Goal: Navigation & Orientation: Find specific page/section

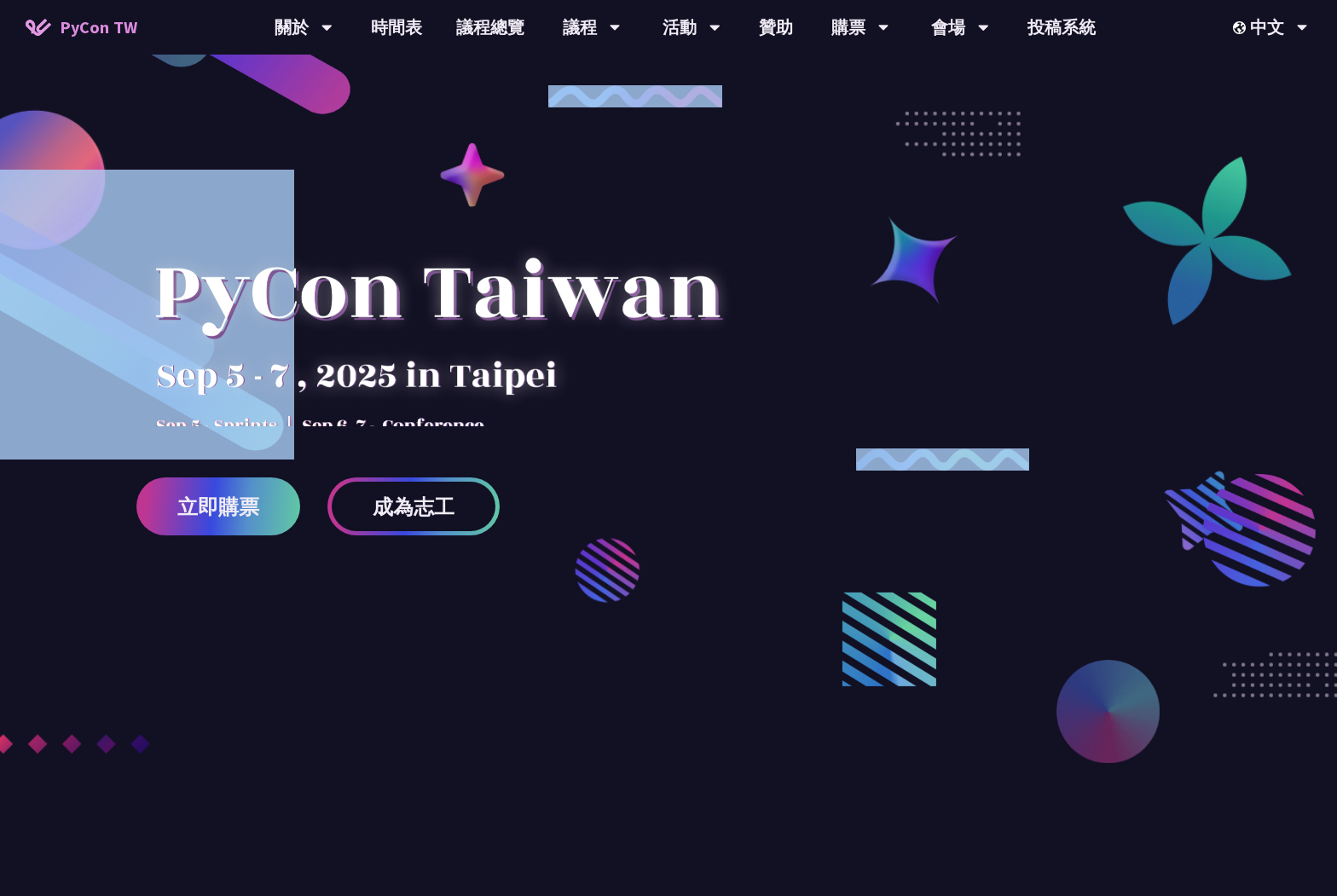
drag, startPoint x: 235, startPoint y: 422, endPoint x: 141, endPoint y: 428, distance: 94.2
click at [141, 428] on div "立即購票 成為志工" at bounding box center [668, 422] width 1337 height 845
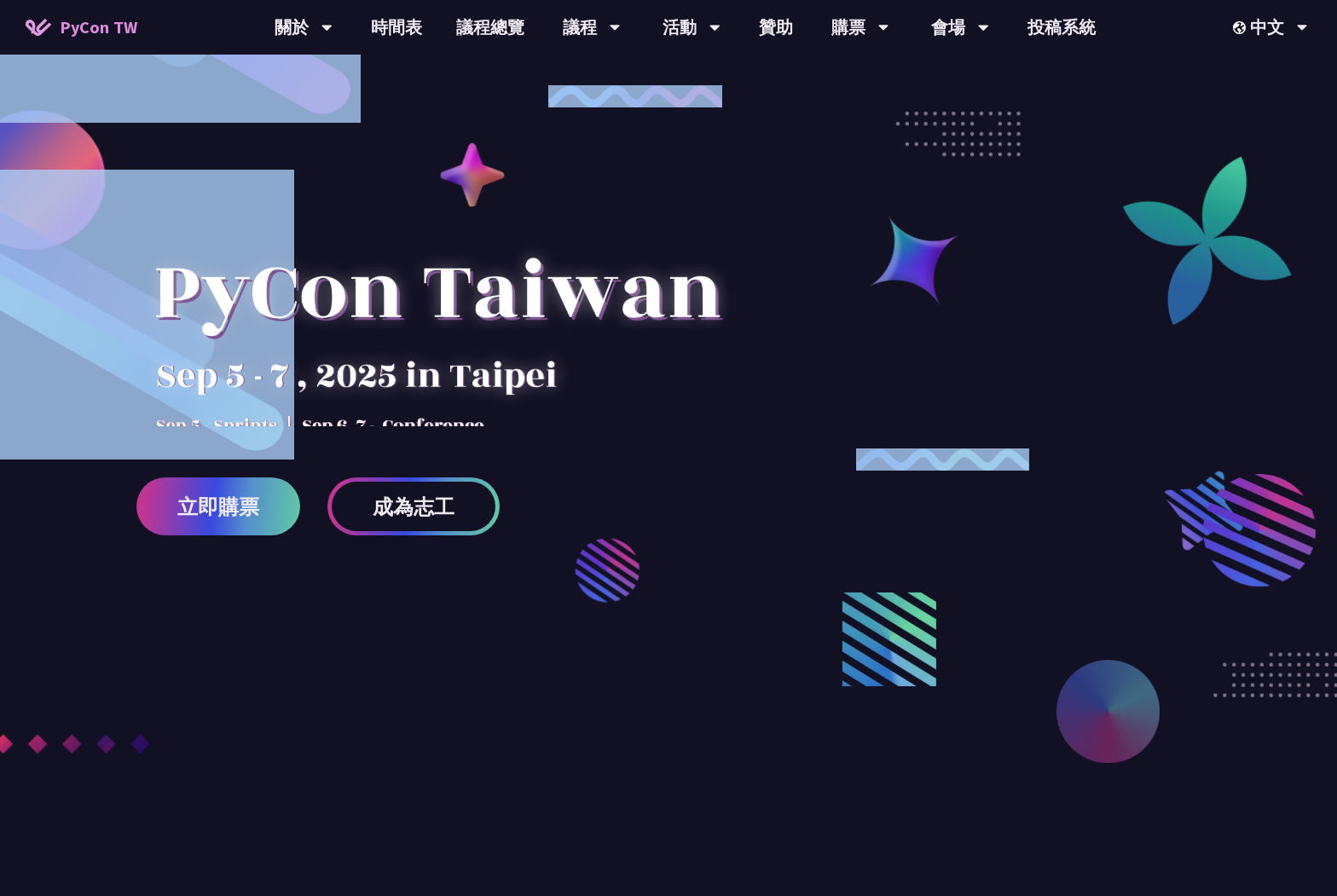
drag, startPoint x: 782, startPoint y: 341, endPoint x: 529, endPoint y: 228, distance: 277.1
click at [529, 228] on div "立即購票 成為志工" at bounding box center [668, 422] width 1337 height 845
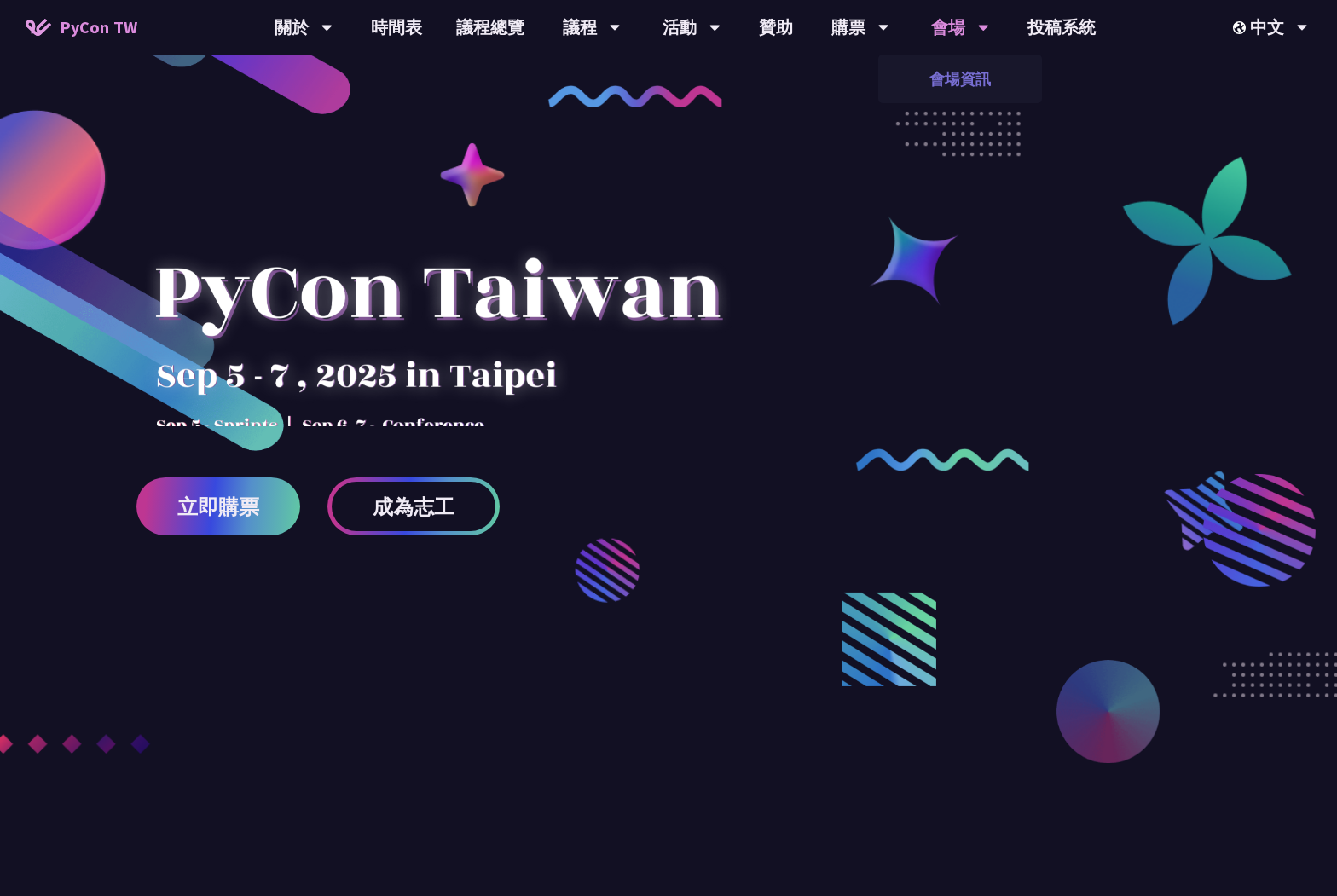
click at [953, 71] on link "會場資訊" at bounding box center [959, 78] width 163 height 40
